Goal: Task Accomplishment & Management: Use online tool/utility

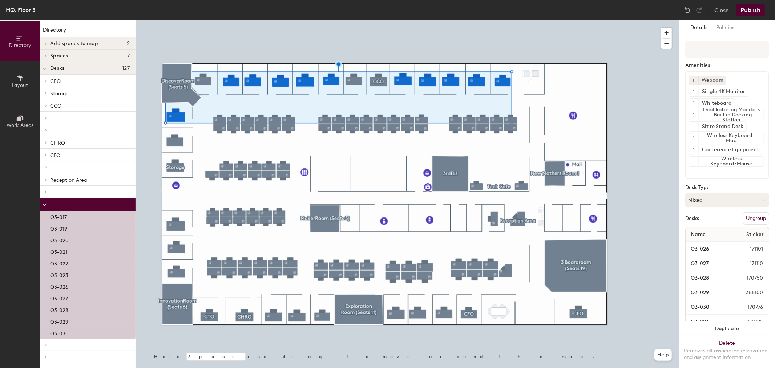
click at [743, 220] on button "Ungroup" at bounding box center [756, 218] width 27 height 12
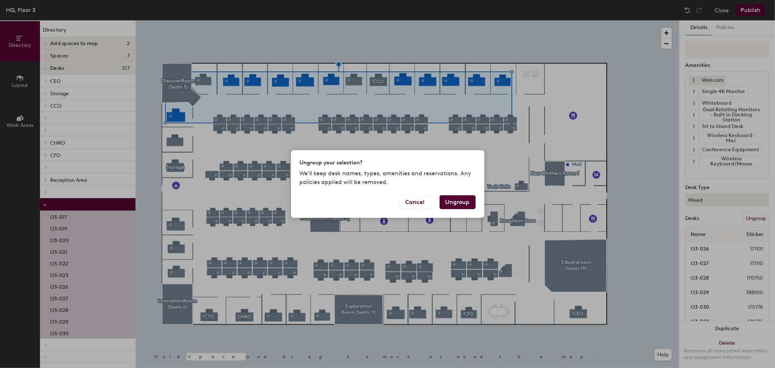
click at [461, 201] on button "Ungroup" at bounding box center [458, 202] width 36 height 14
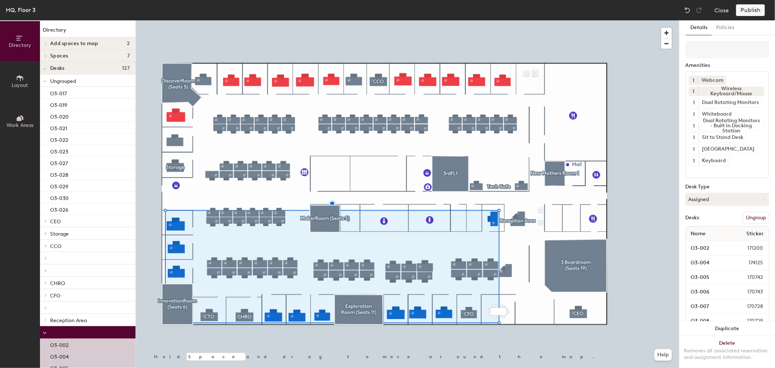
click at [746, 217] on button "Ungroup" at bounding box center [756, 218] width 27 height 12
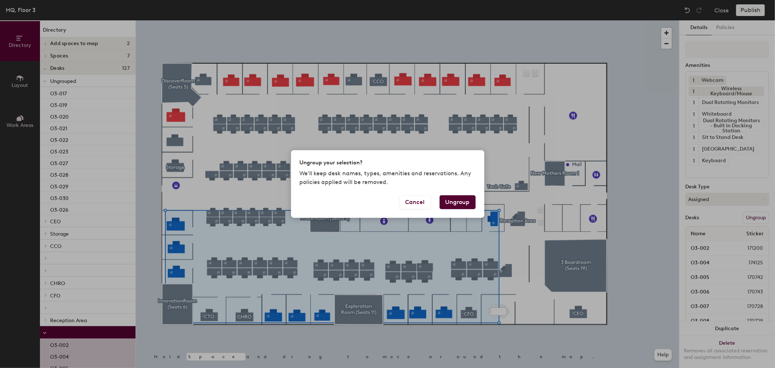
click at [459, 203] on button "Ungroup" at bounding box center [458, 202] width 36 height 14
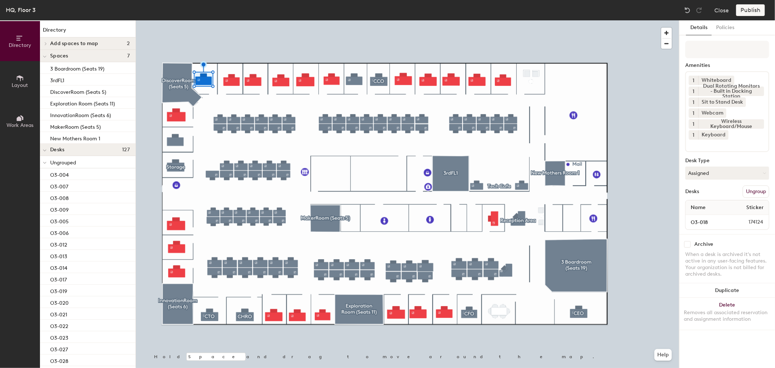
click at [755, 192] on button "Ungroup" at bounding box center [756, 191] width 27 height 12
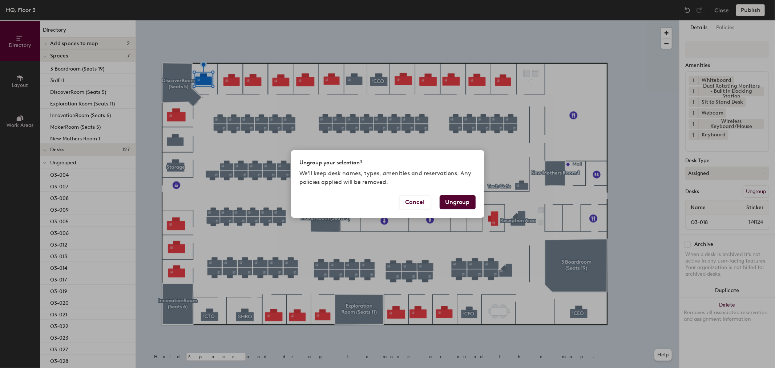
click at [461, 202] on button "Ungroup" at bounding box center [458, 202] width 36 height 14
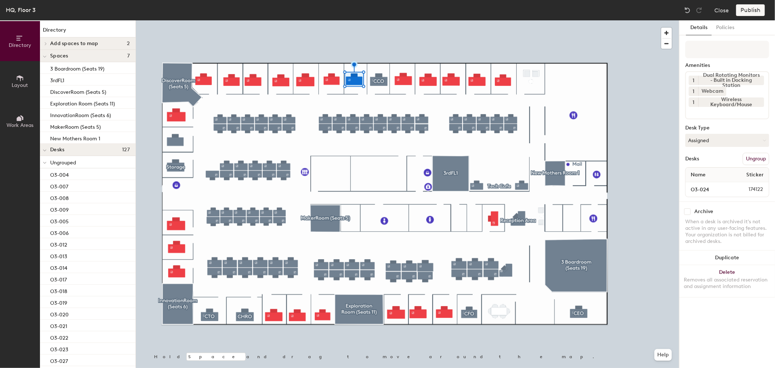
click at [761, 159] on button "Ungroup" at bounding box center [756, 159] width 27 height 12
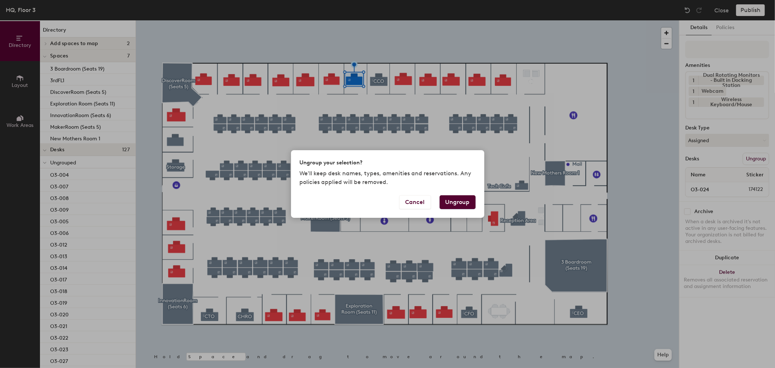
click at [449, 201] on button "Ungroup" at bounding box center [458, 202] width 36 height 14
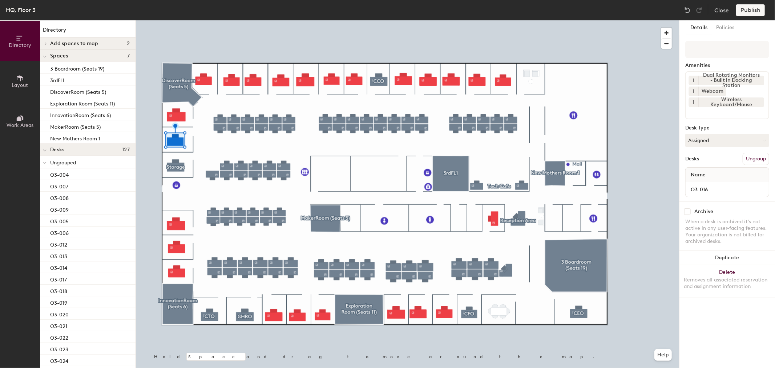
click at [756, 161] on button "Ungroup" at bounding box center [756, 159] width 27 height 12
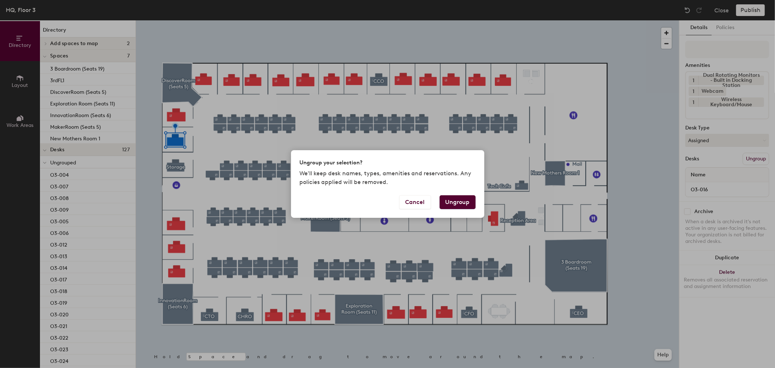
click at [455, 202] on button "Ungroup" at bounding box center [458, 202] width 36 height 14
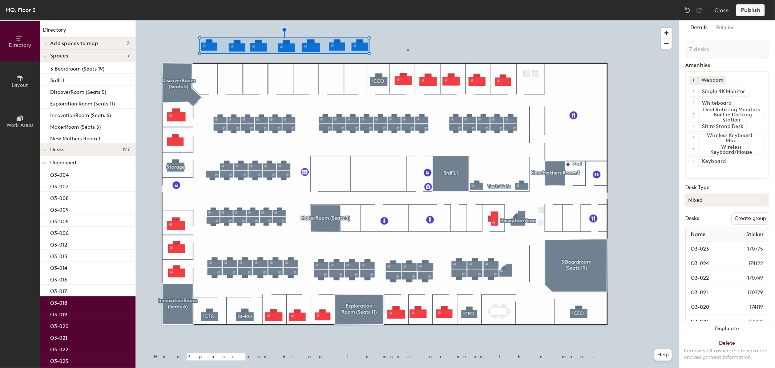
click at [408, 20] on div at bounding box center [407, 20] width 543 height 0
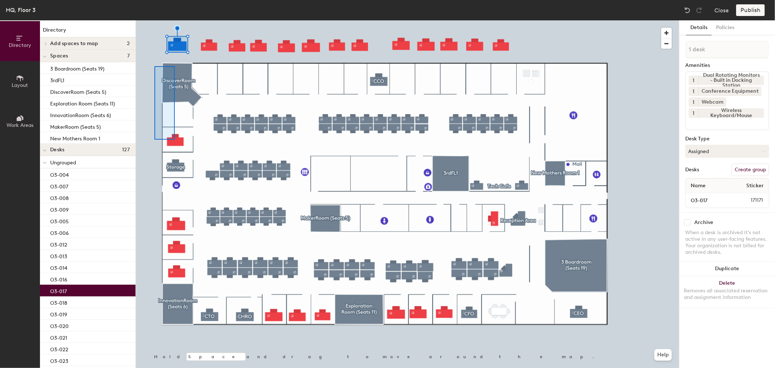
click at [159, 20] on div at bounding box center [407, 20] width 543 height 0
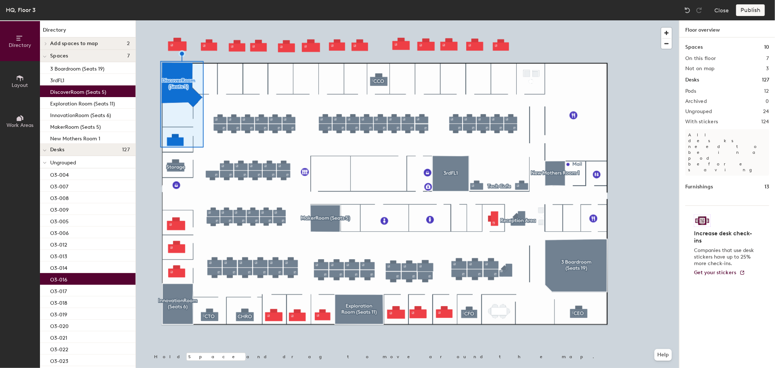
click at [213, 20] on div at bounding box center [407, 20] width 543 height 0
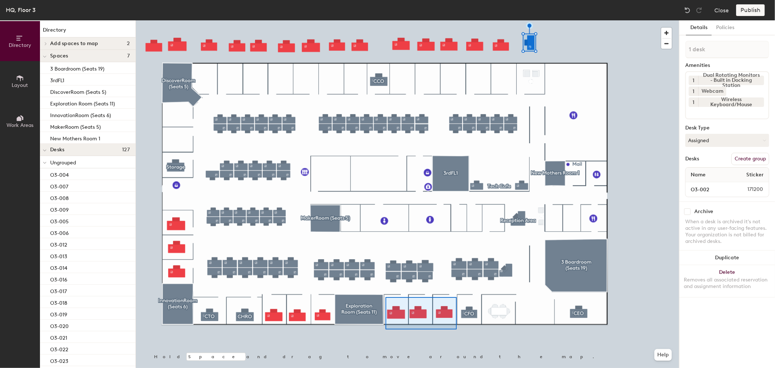
type input "3 desks"
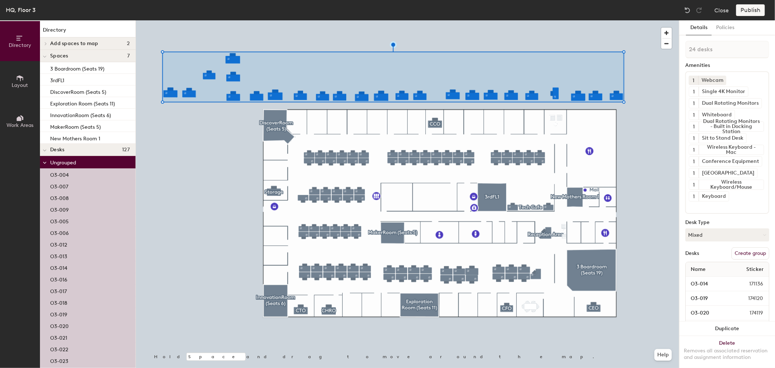
click at [739, 254] on button "Create group" at bounding box center [751, 253] width 38 height 12
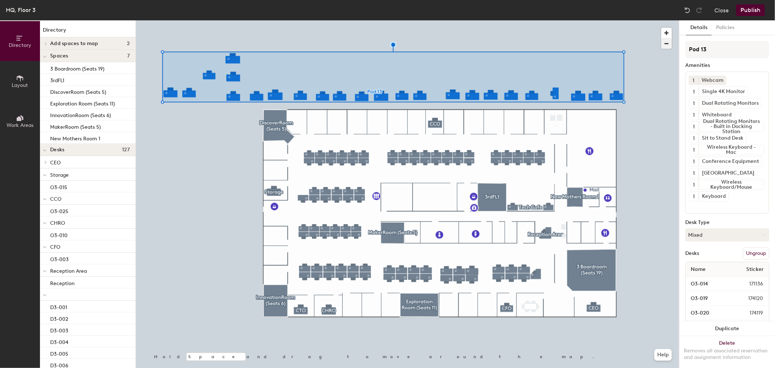
click at [657, 44] on div "Directory Layout Work Areas Directory Add spaces to map 2 3rdFlrCollab1 (Seats …" at bounding box center [387, 193] width 775 height 347
click at [654, 20] on div at bounding box center [407, 20] width 543 height 0
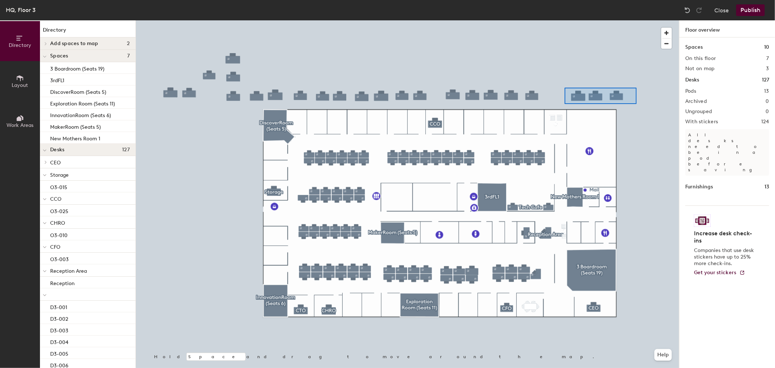
drag, startPoint x: 722, startPoint y: 49, endPoint x: 566, endPoint y: 86, distance: 160.1
click at [565, 20] on div at bounding box center [407, 20] width 543 height 0
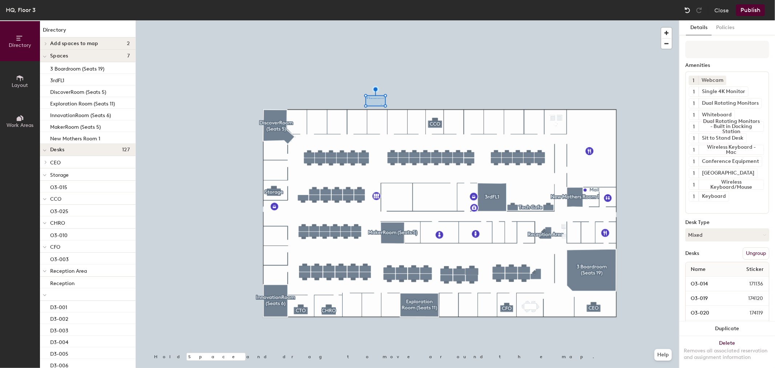
click at [684, 10] on img at bounding box center [687, 10] width 7 height 7
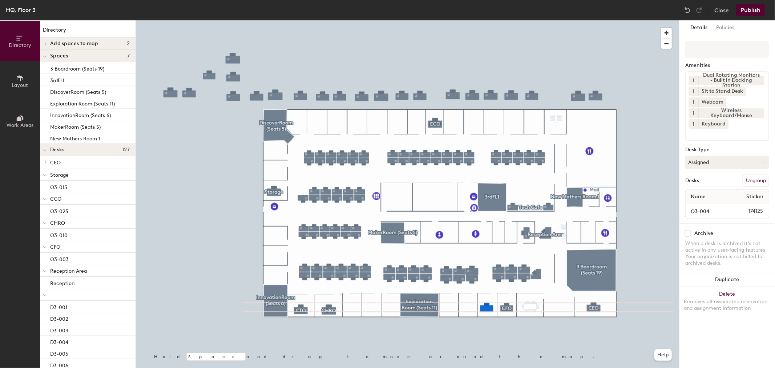
click at [641, 20] on div at bounding box center [407, 20] width 543 height 0
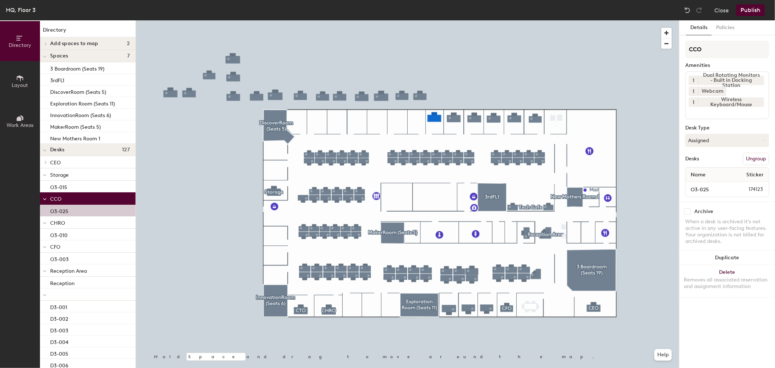
click at [520, 20] on div at bounding box center [407, 20] width 543 height 0
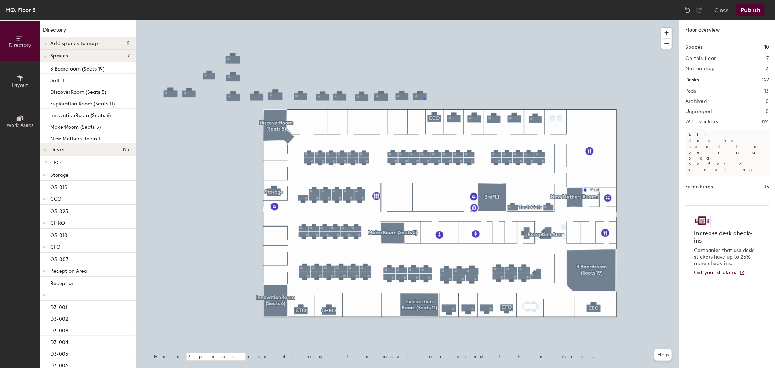
click at [424, 20] on div at bounding box center [407, 20] width 543 height 0
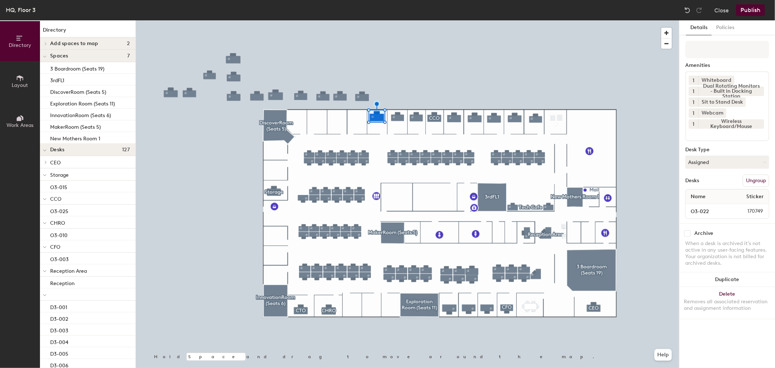
click at [386, 20] on div at bounding box center [407, 20] width 543 height 0
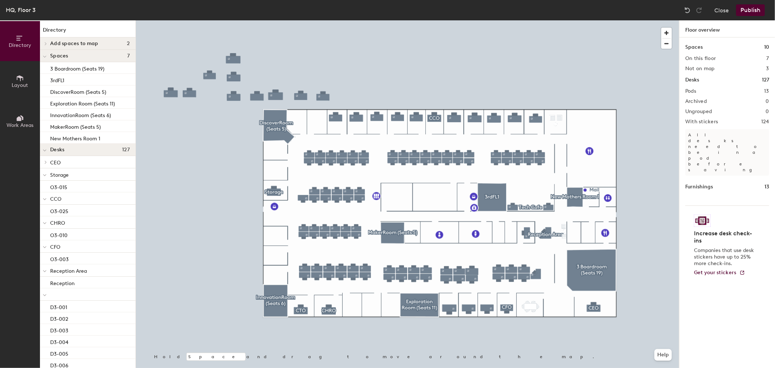
click at [337, 20] on div at bounding box center [407, 20] width 543 height 0
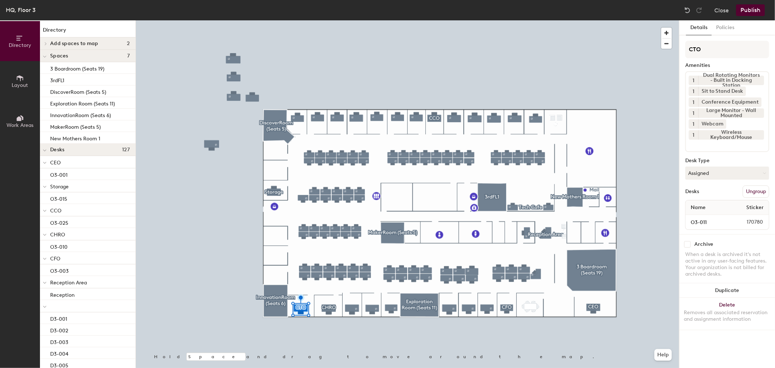
click at [213, 20] on div at bounding box center [407, 20] width 543 height 0
